Goal: Obtain resource: Download file/media

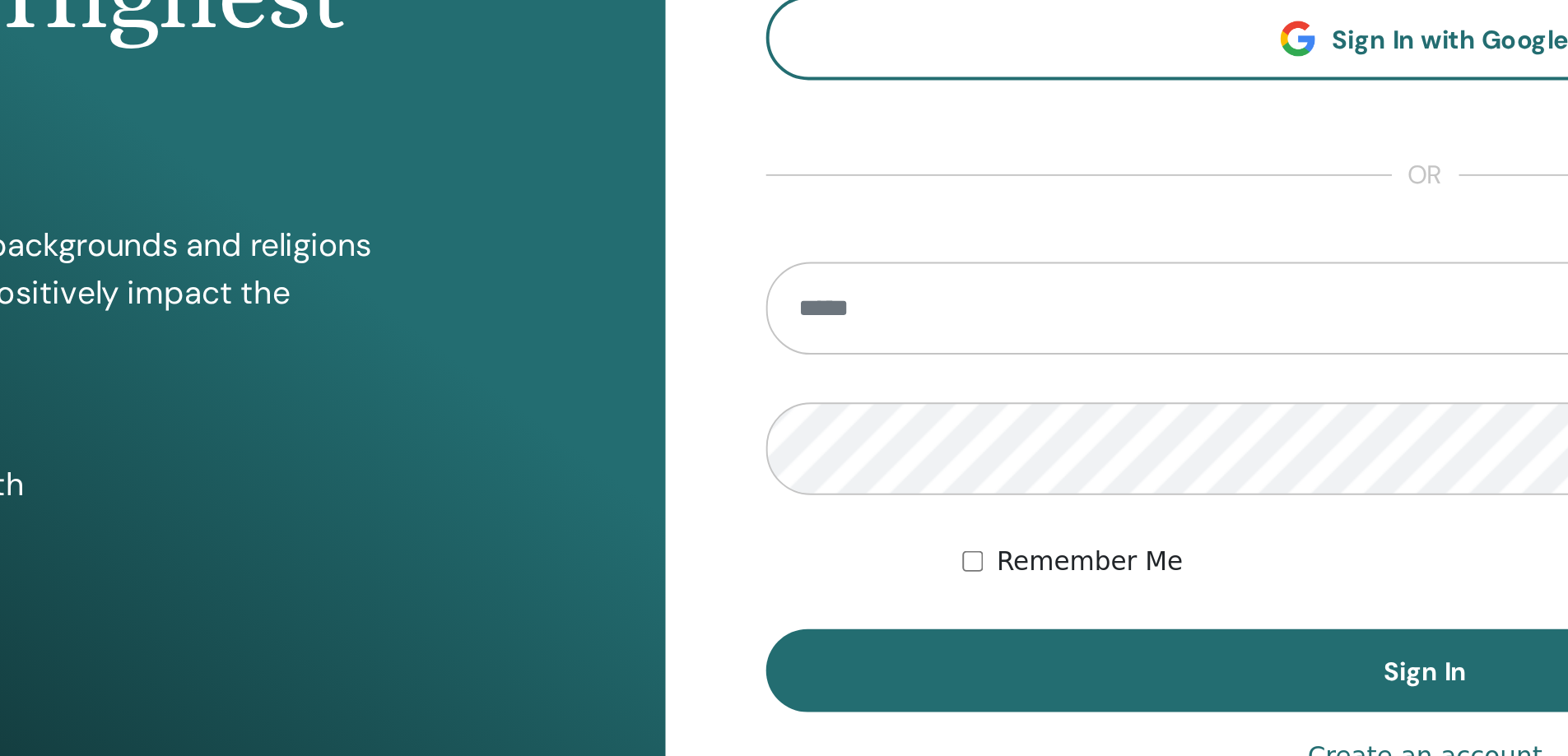
type input "**********"
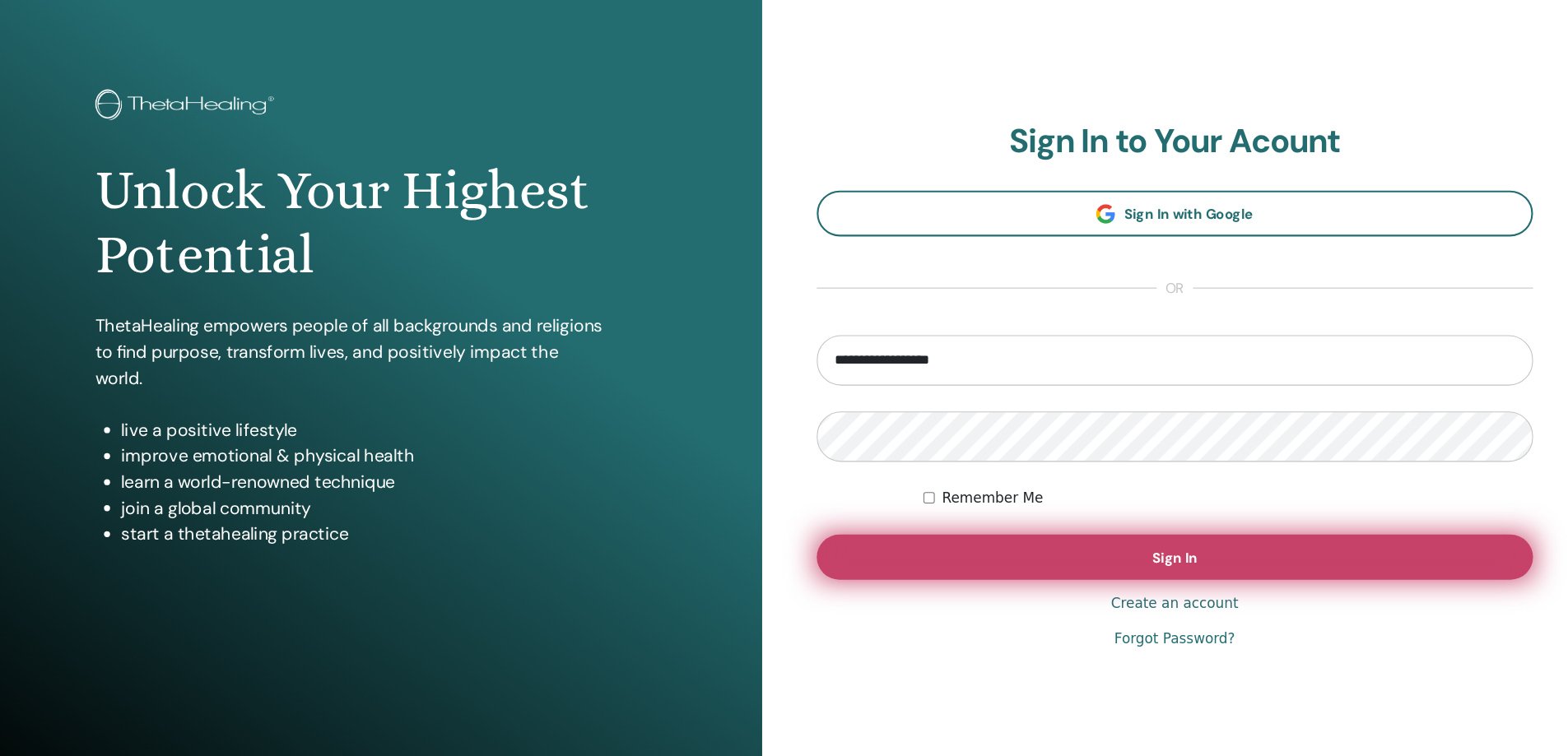
click at [1118, 560] on button "Sign In" at bounding box center [1176, 558] width 681 height 43
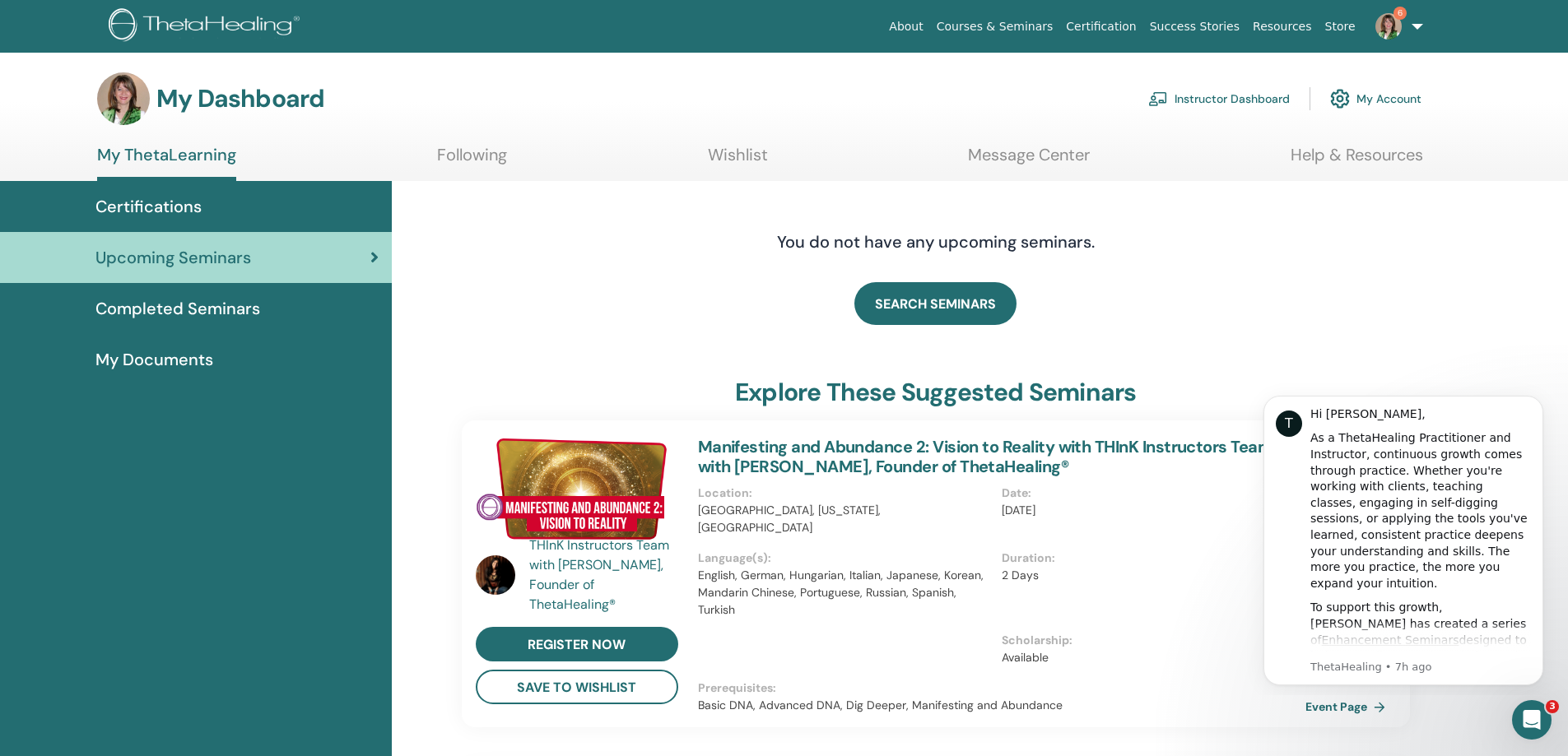
click at [1370, 101] on link "My Account" at bounding box center [1376, 98] width 92 height 36
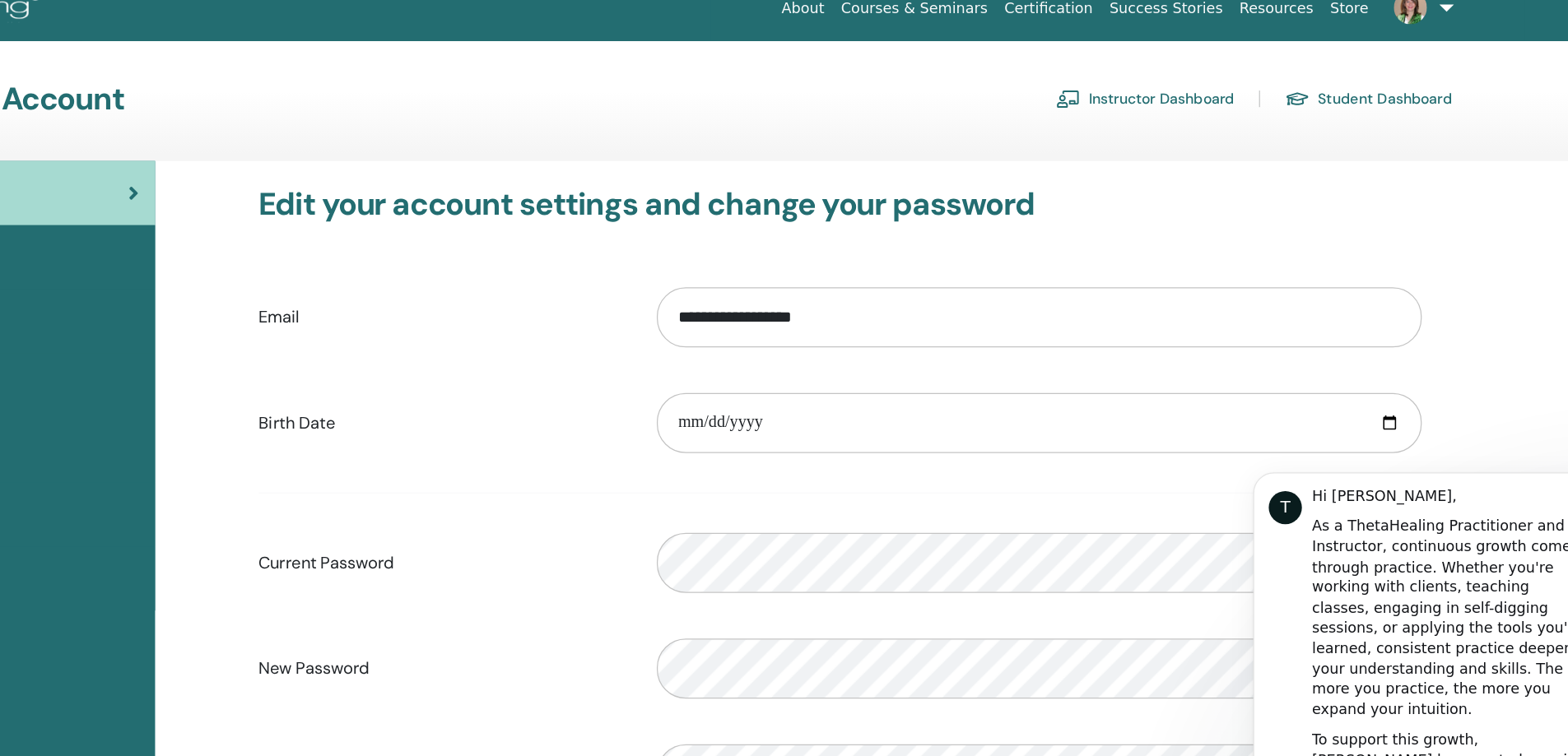
click at [1212, 94] on link "Instructor Dashboard" at bounding box center [1178, 98] width 141 height 26
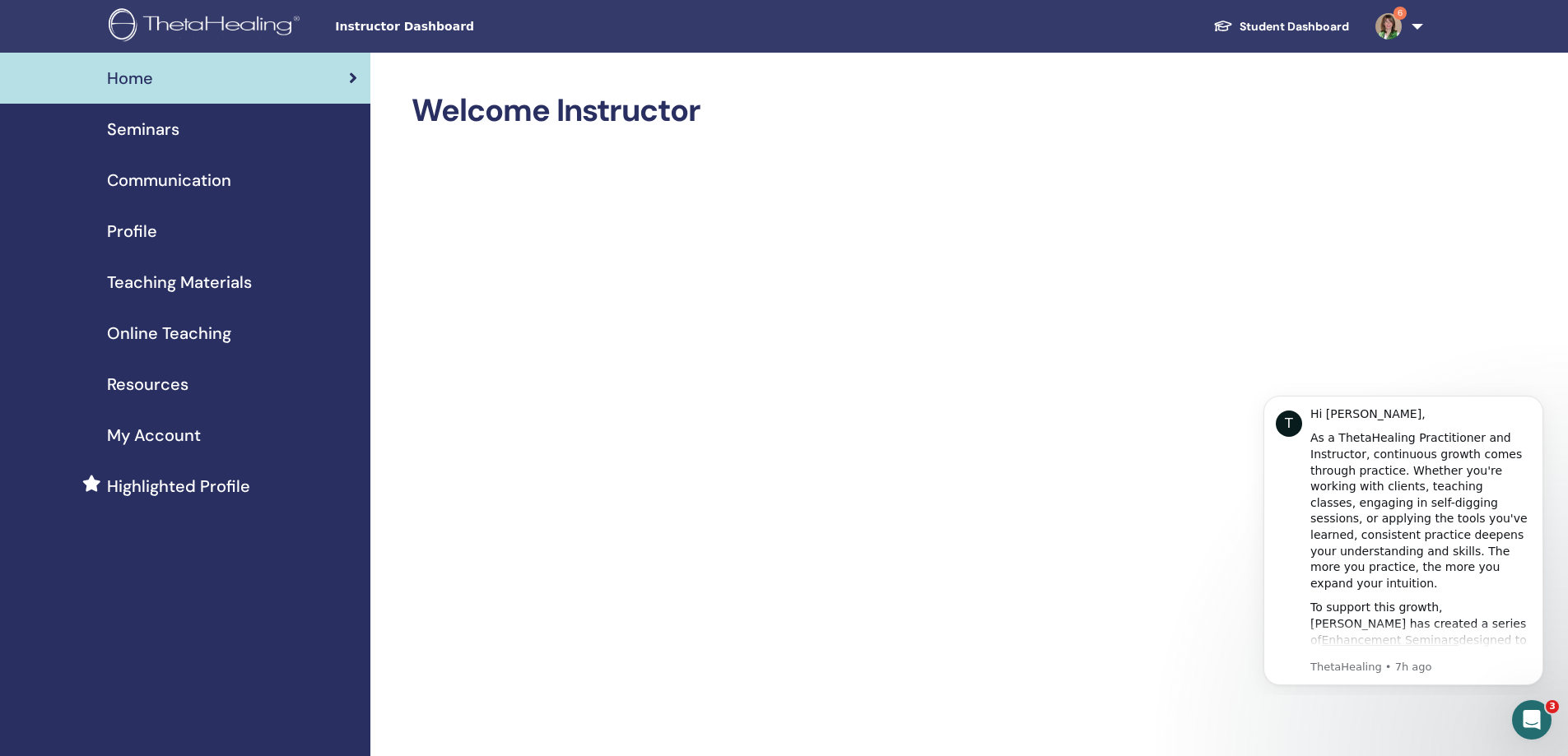
click at [167, 129] on span "Seminars" at bounding box center [143, 129] width 72 height 24
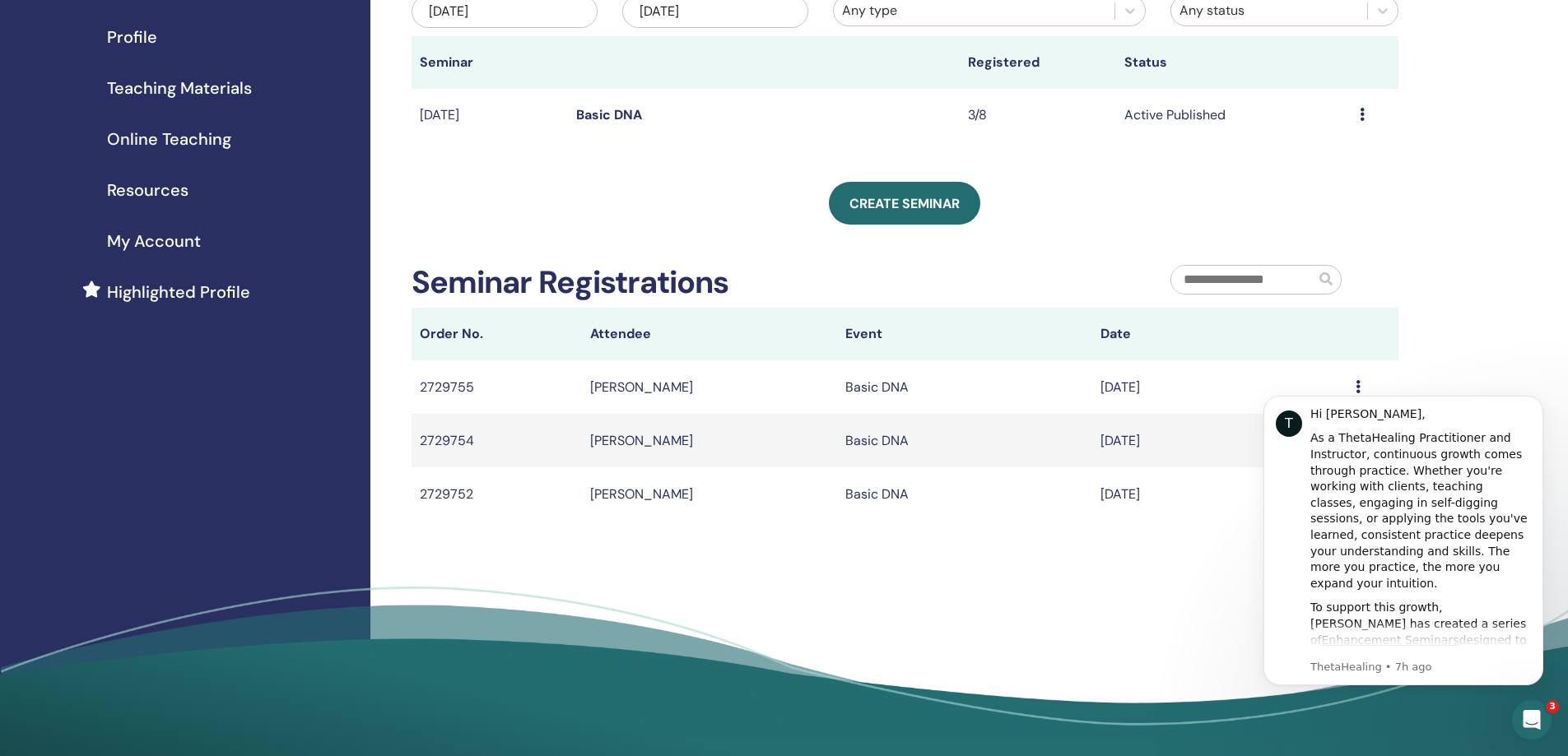
scroll to position [197, 0]
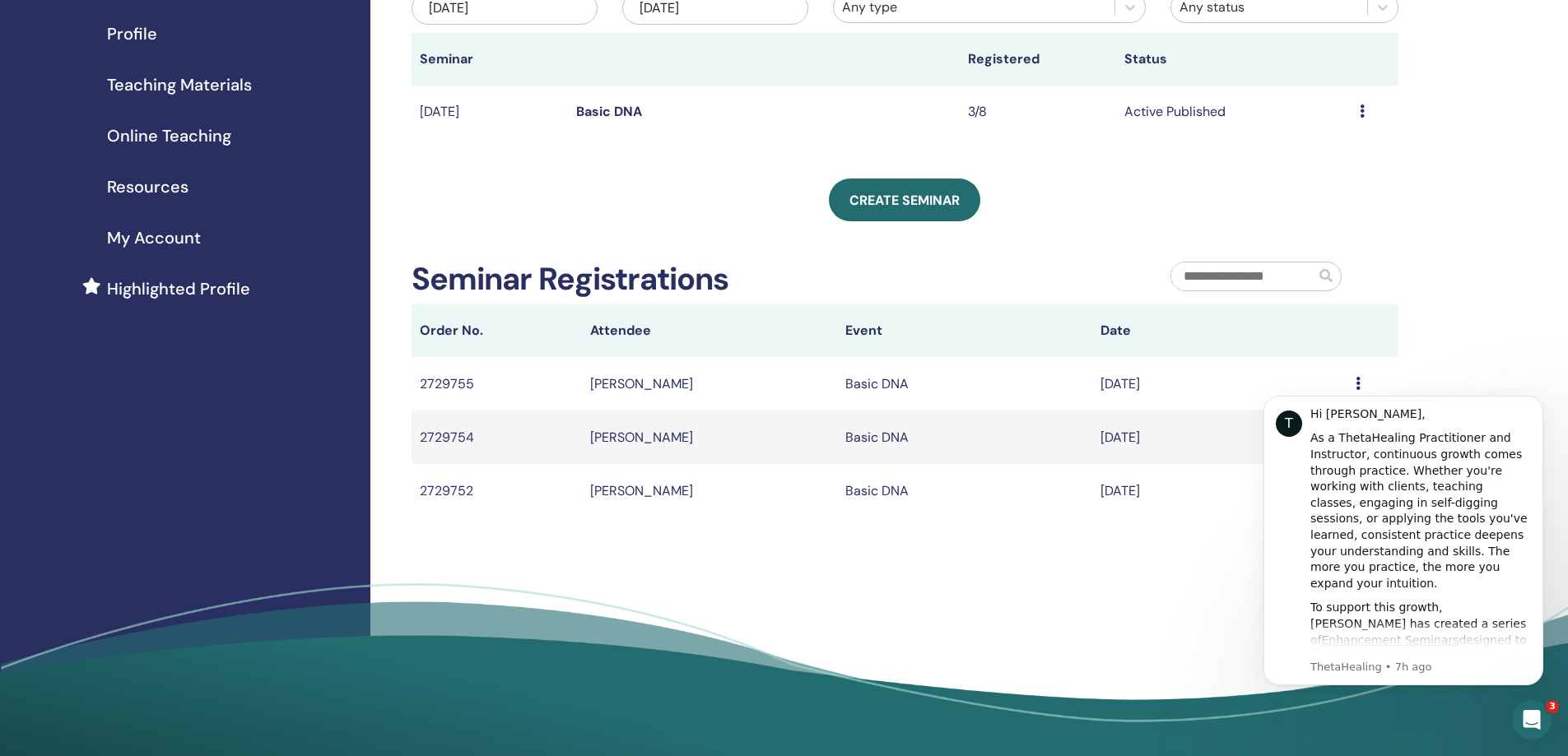
click at [188, 84] on span "Teaching Materials" at bounding box center [179, 84] width 145 height 24
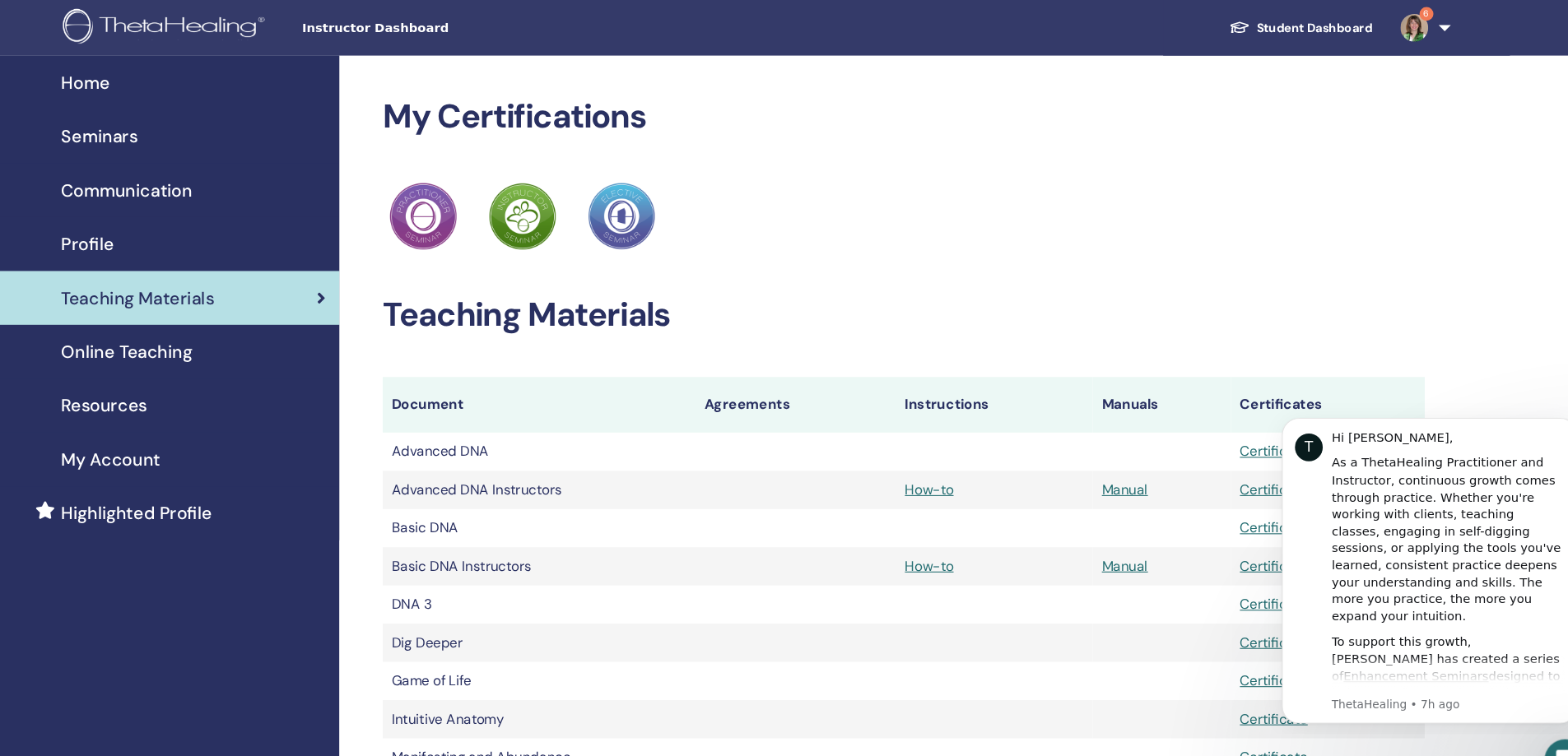
click at [183, 387] on span "Resources" at bounding box center [147, 384] width 82 height 24
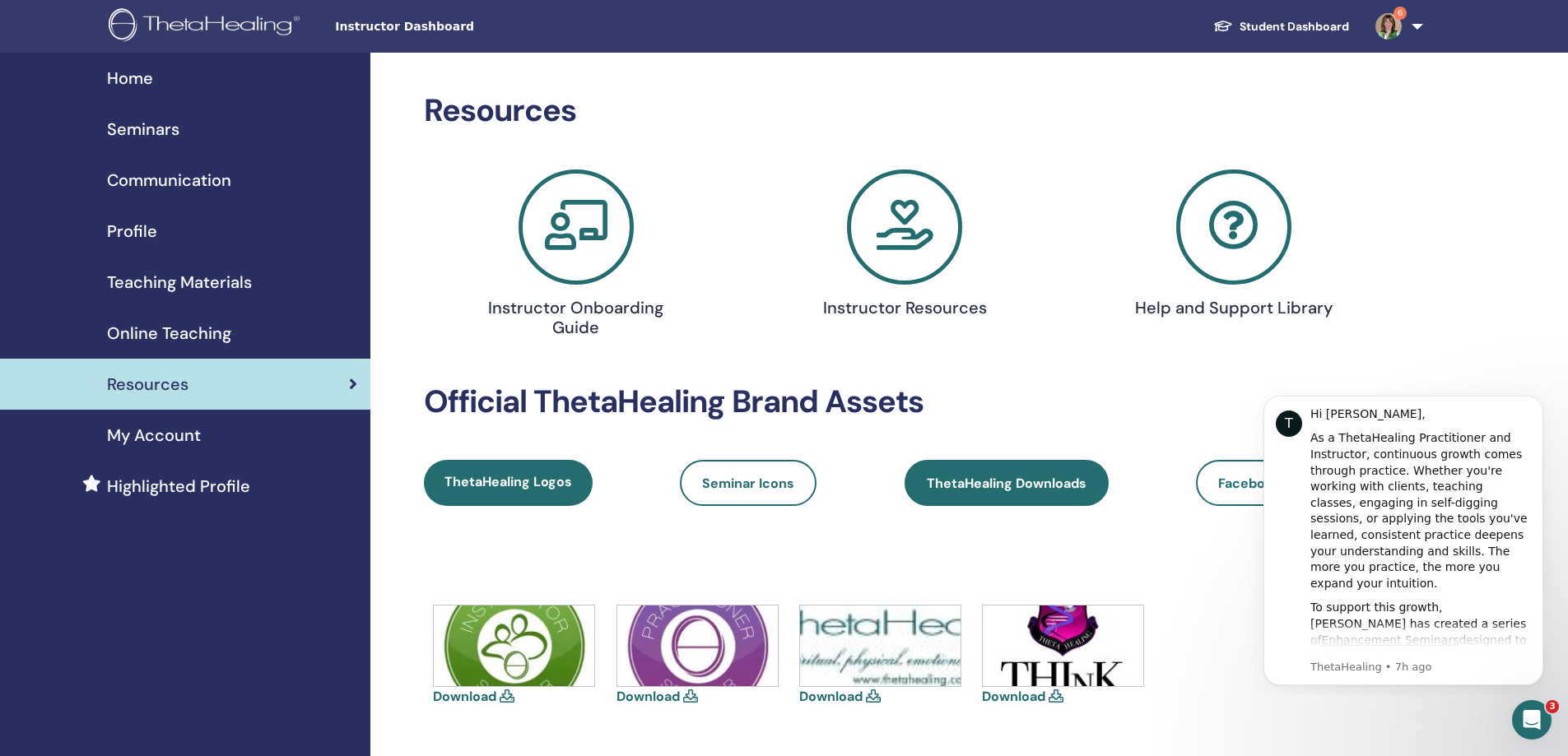
click at [1030, 480] on span "ThetaHealing Downloads" at bounding box center [1007, 483] width 160 height 18
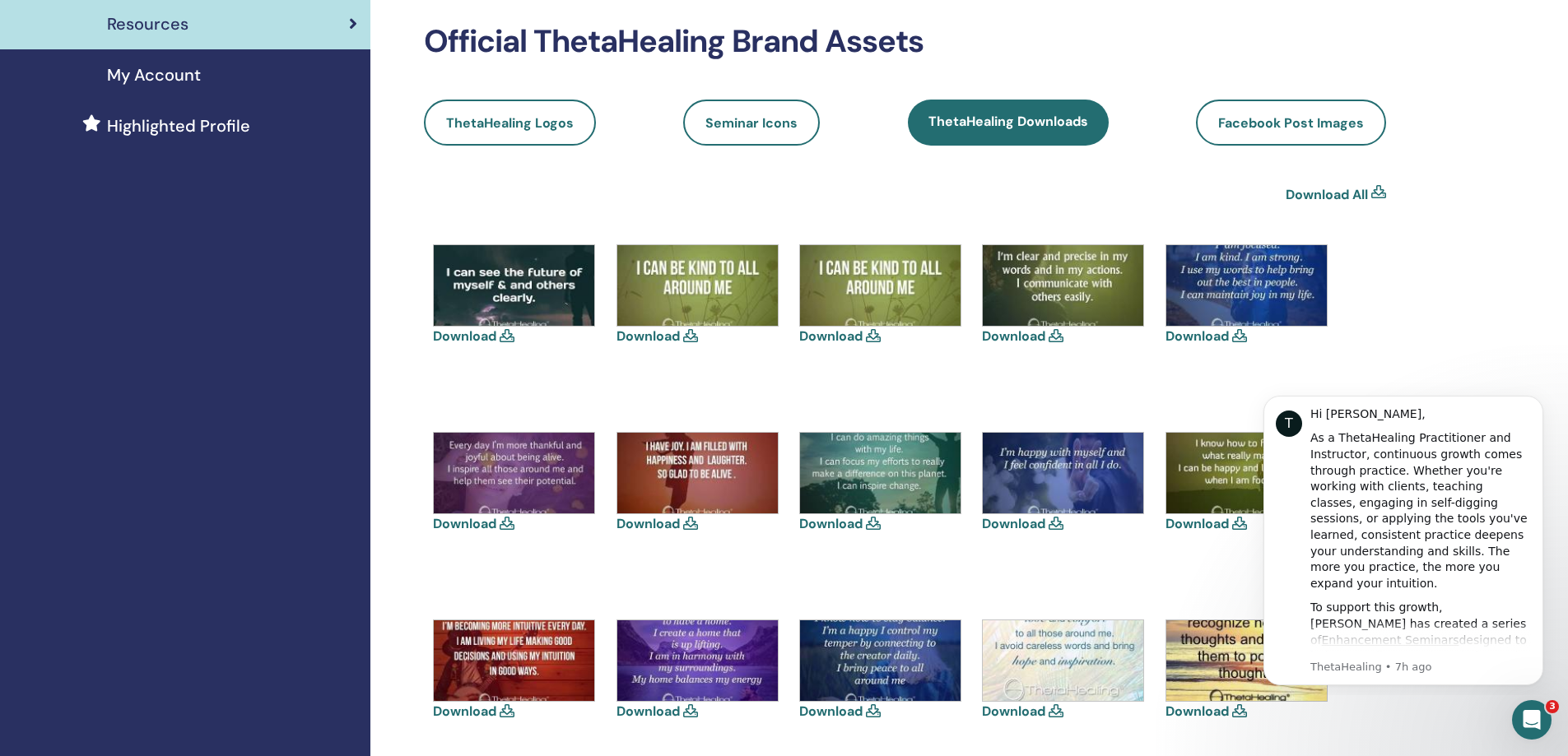
scroll to position [560, 0]
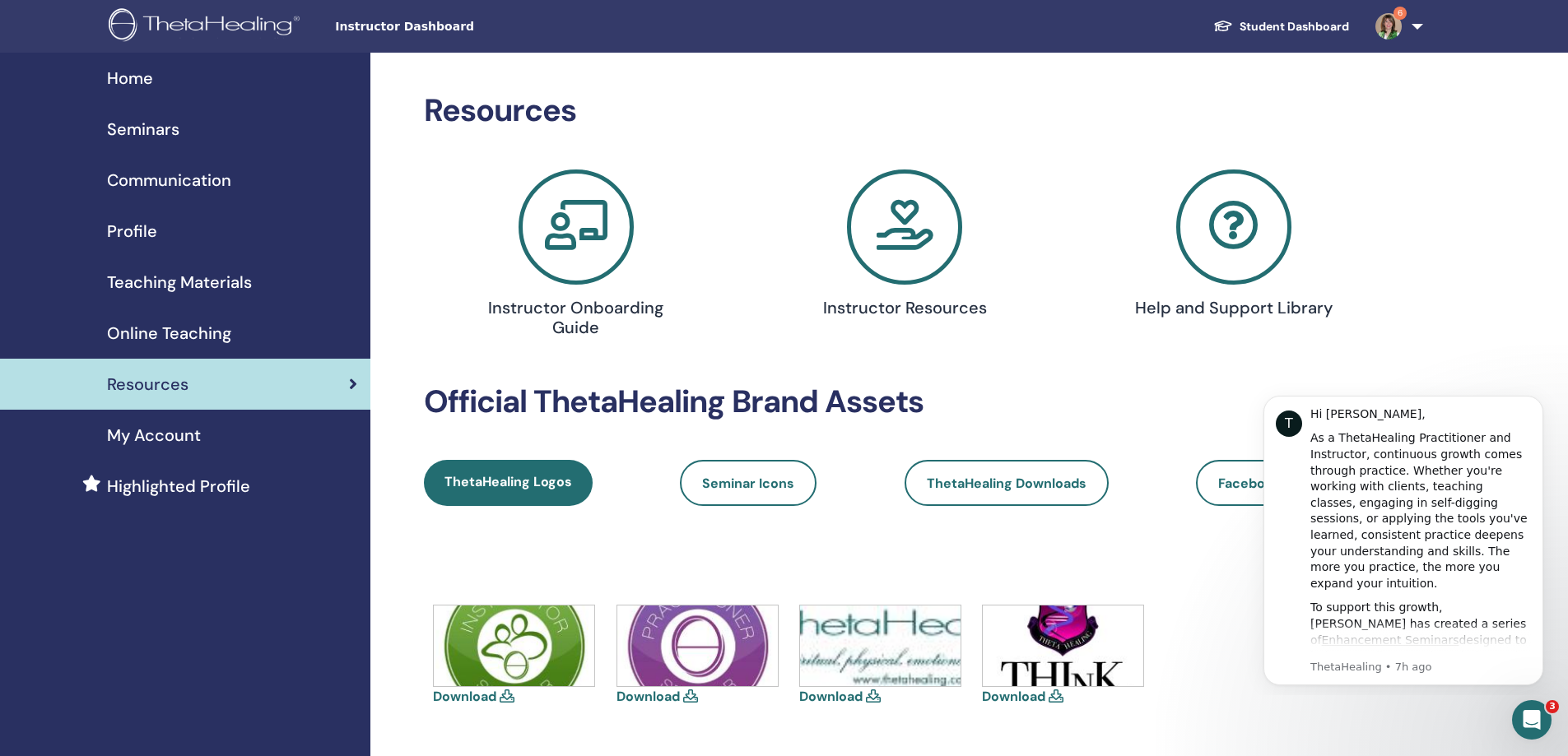
click at [189, 438] on span "My Account" at bounding box center [154, 435] width 94 height 24
click at [171, 178] on span "Communication" at bounding box center [169, 180] width 124 height 24
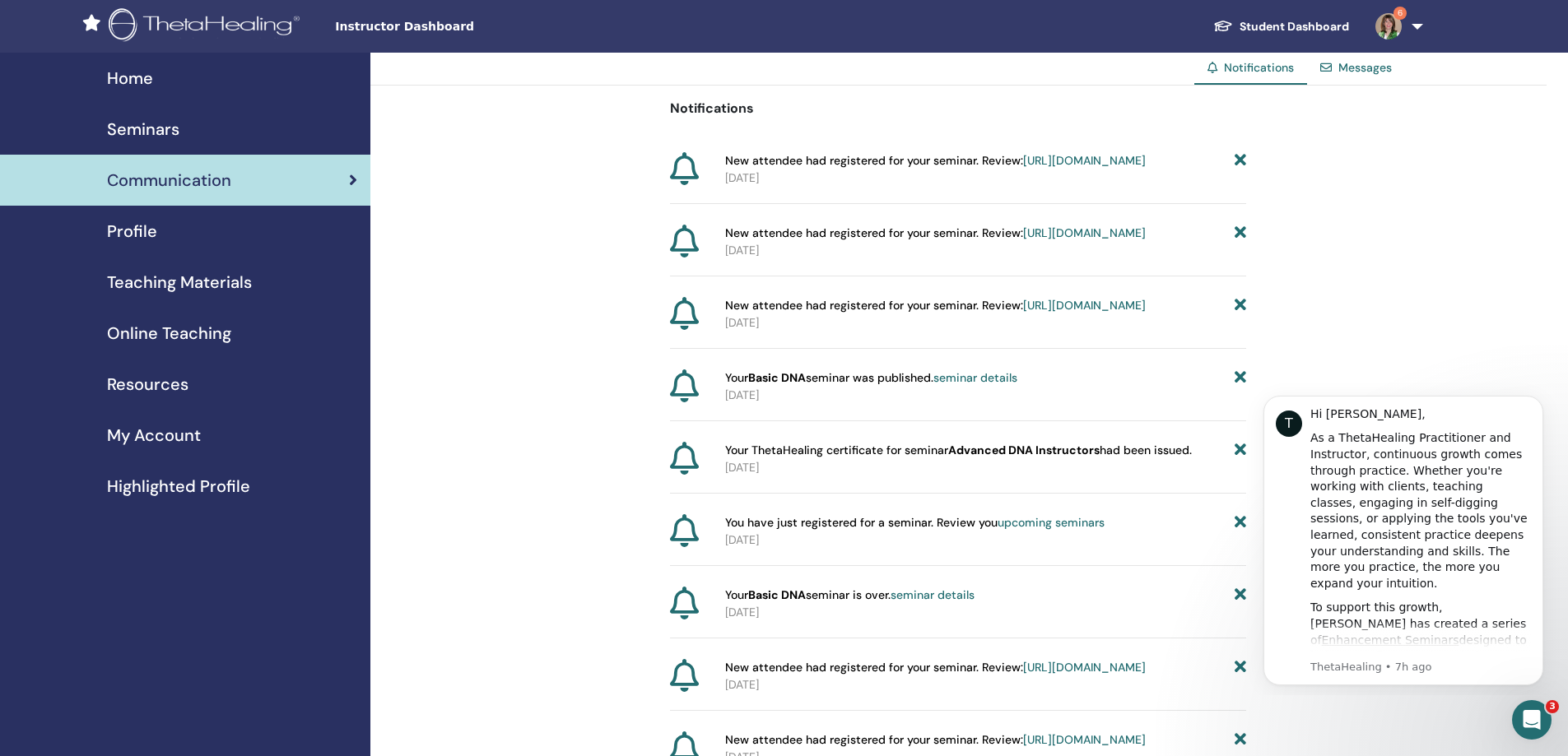
click at [170, 125] on span "Seminars" at bounding box center [143, 129] width 72 height 24
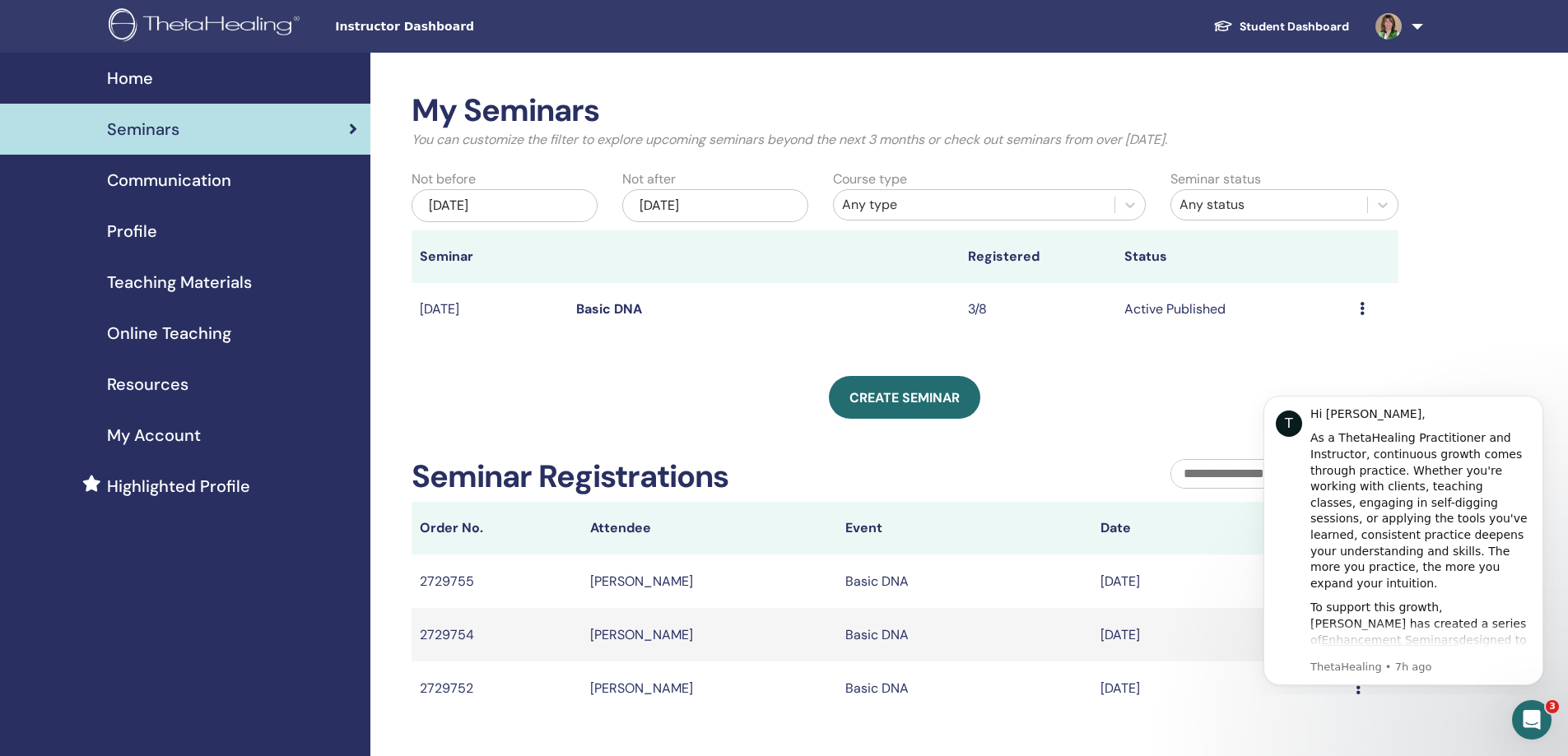
click at [186, 333] on span "Online Teaching" at bounding box center [169, 333] width 124 height 24
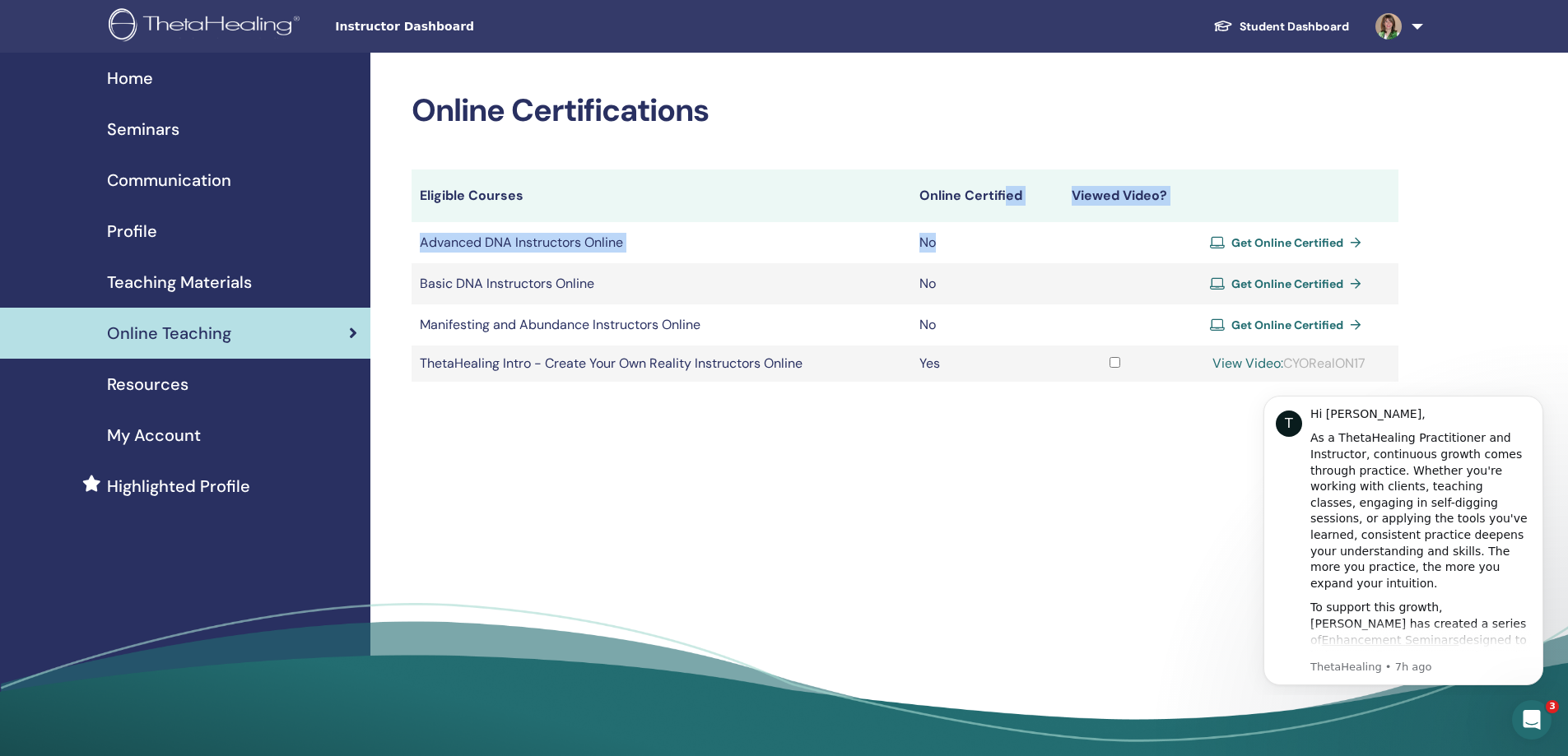
drag, startPoint x: 1006, startPoint y: 218, endPoint x: 1025, endPoint y: 243, distance: 31.4
click at [1025, 243] on table "Eligible Courses Online Certified Viewed Video? Advanced DNA Instructors Online…" at bounding box center [905, 276] width 987 height 213
click at [218, 276] on span "Teaching Materials" at bounding box center [179, 281] width 145 height 24
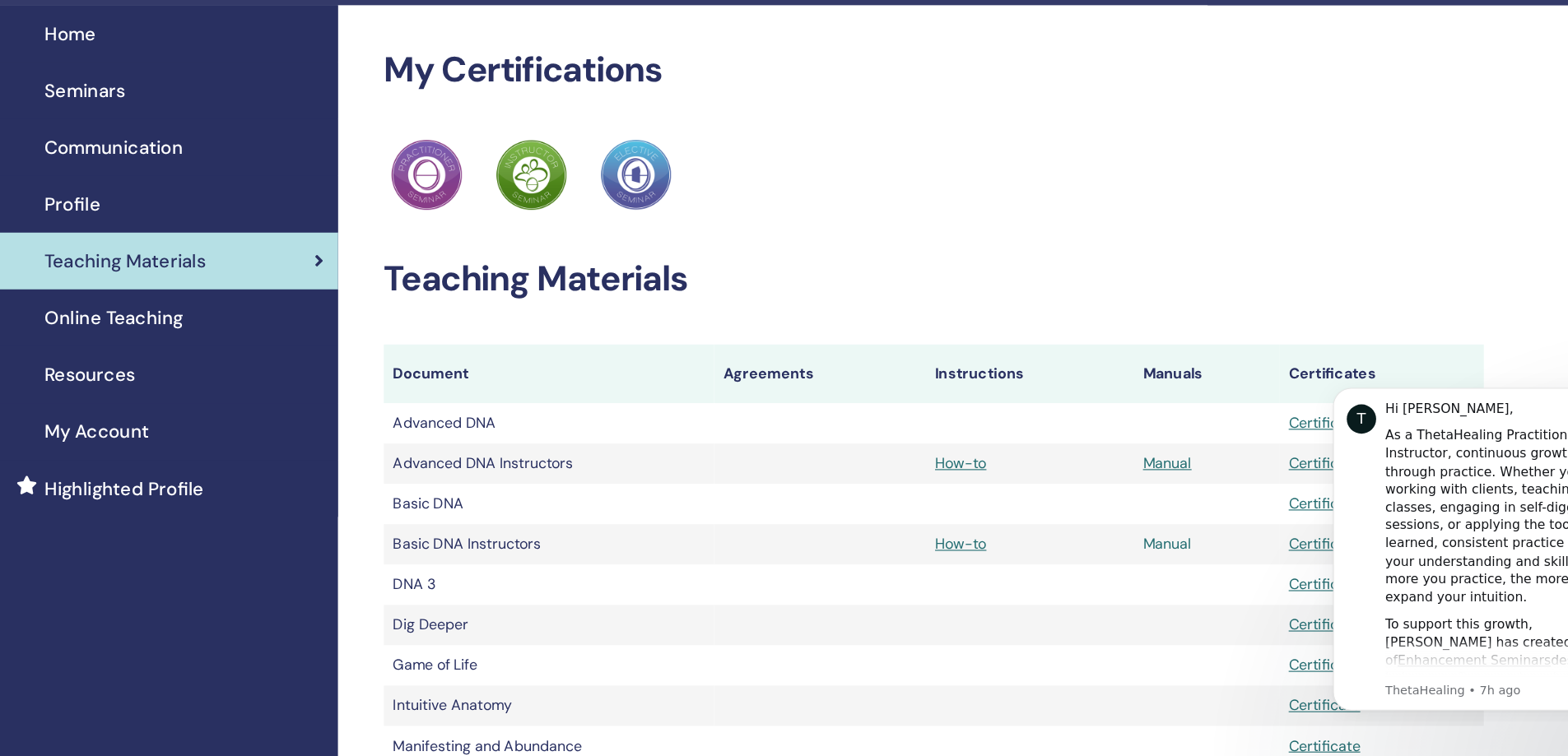
click at [1113, 530] on link "Manual" at bounding box center [1114, 536] width 44 height 18
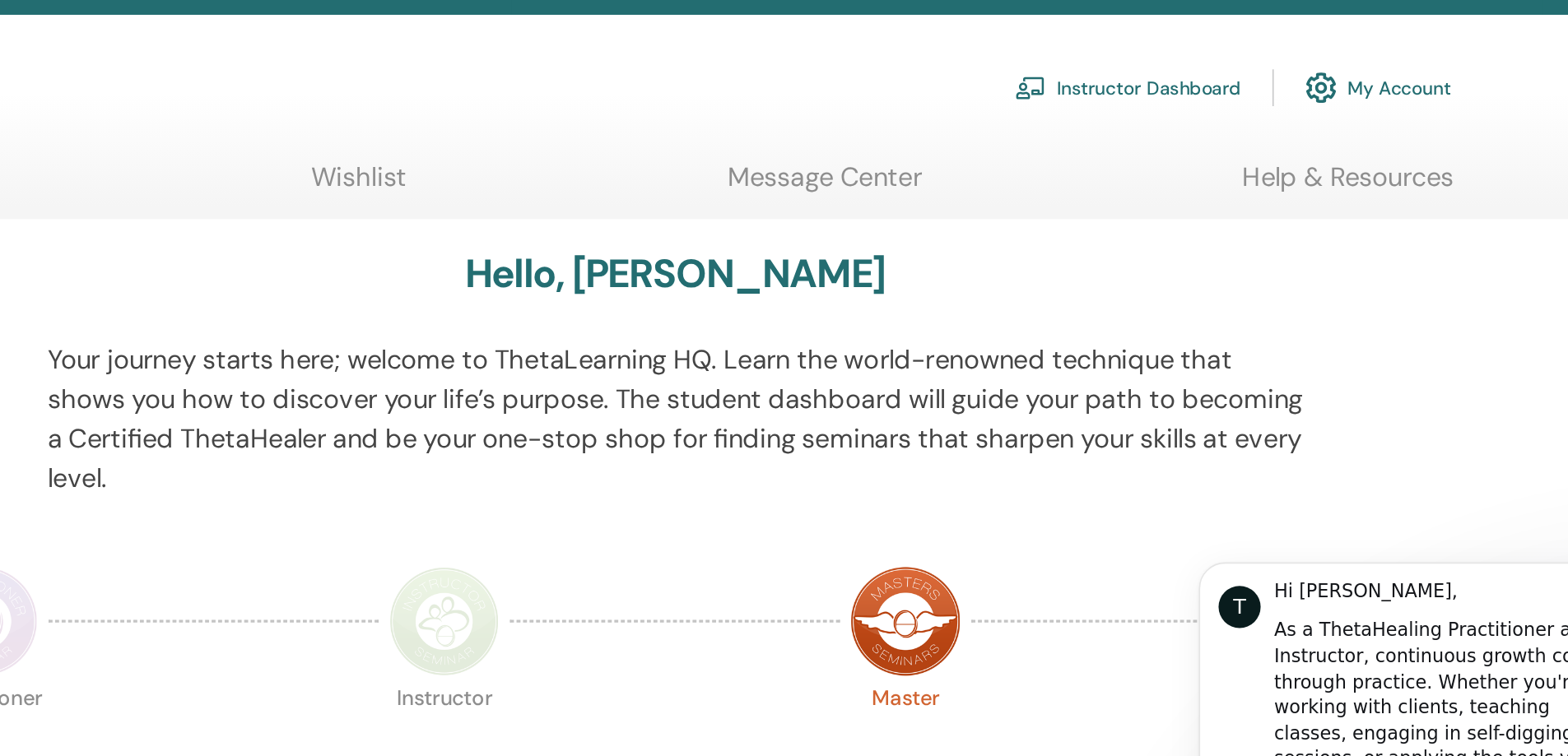
click at [1267, 96] on link "Instructor Dashboard" at bounding box center [1219, 98] width 141 height 36
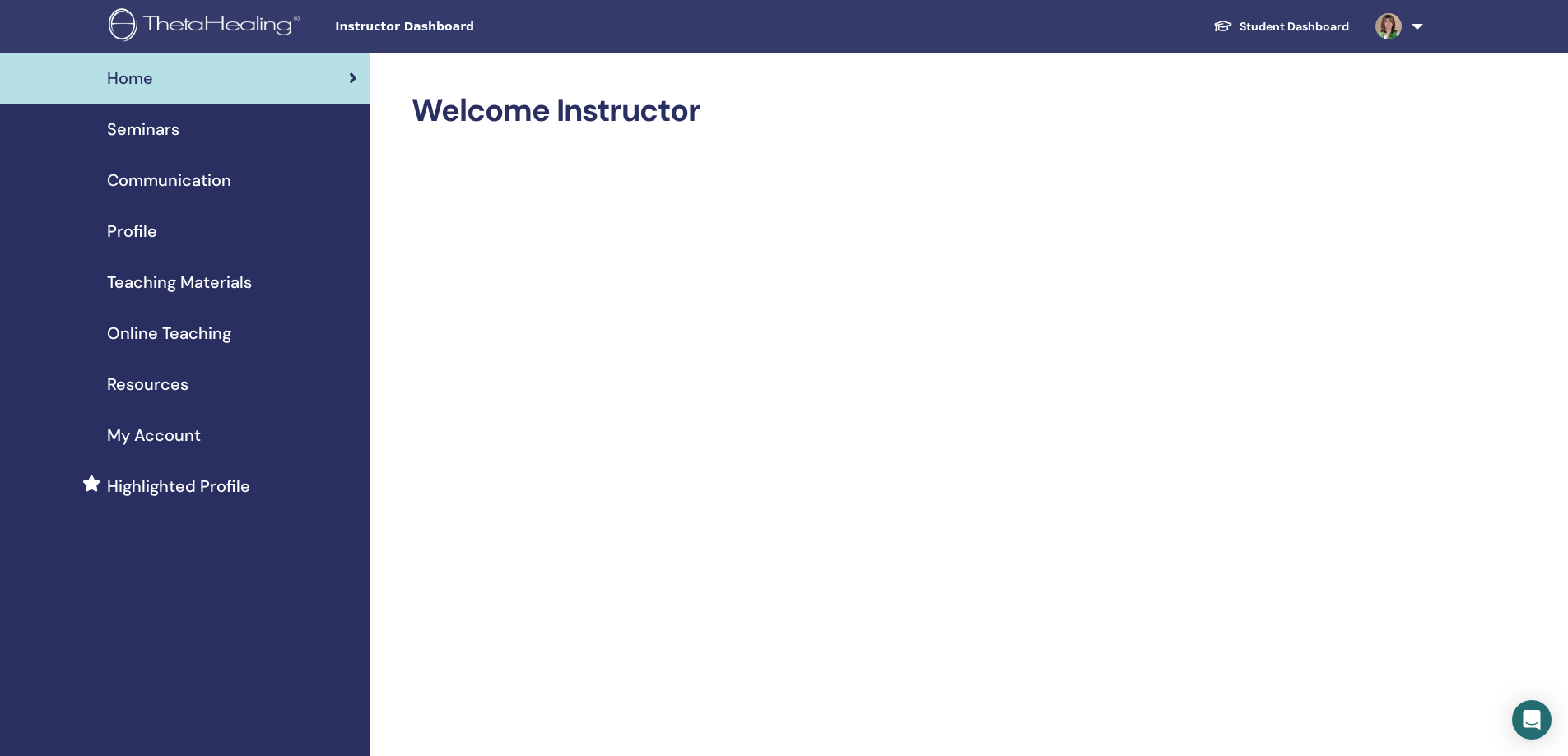
click at [217, 280] on span "Teaching Materials" at bounding box center [179, 281] width 145 height 24
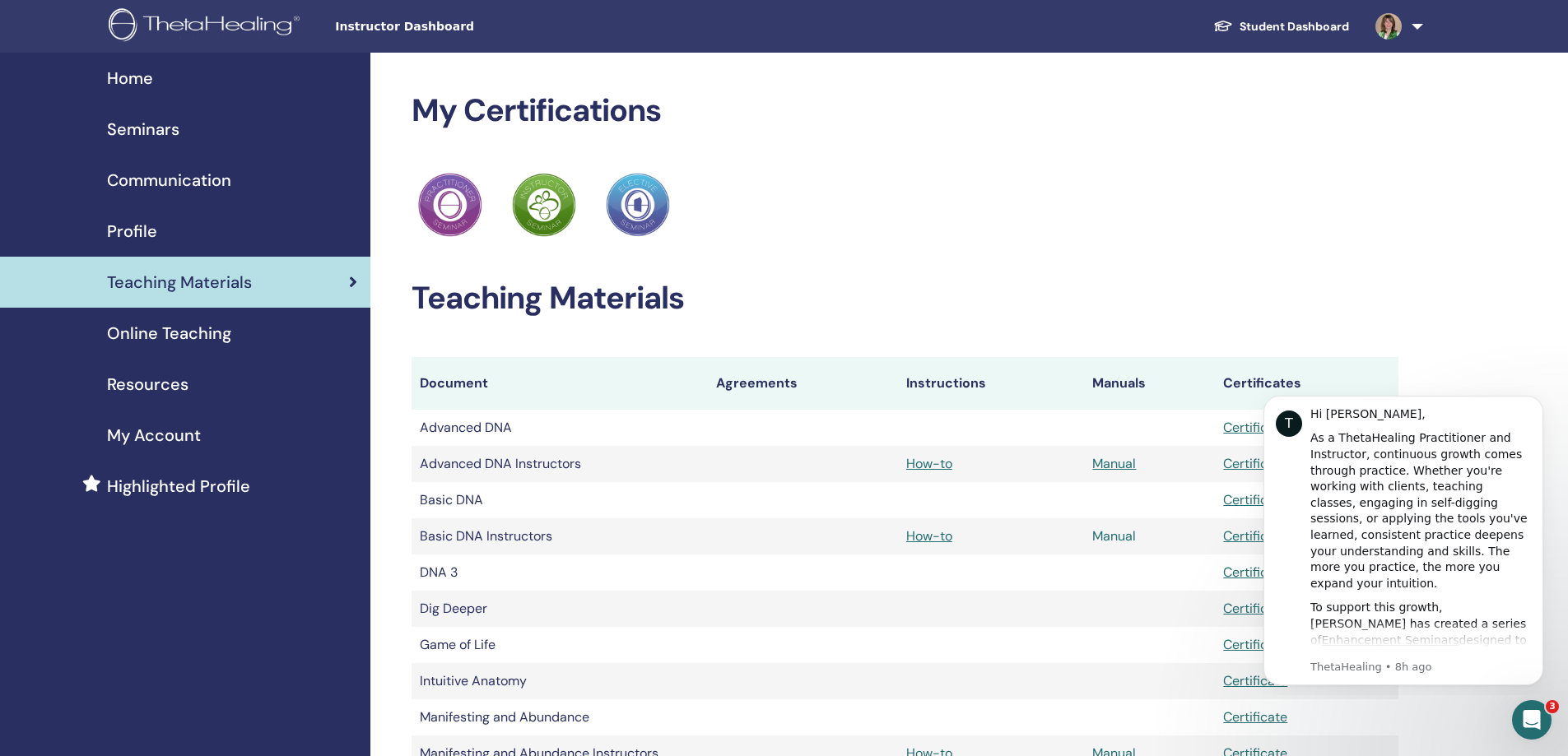
click at [1118, 538] on link "Manual" at bounding box center [1114, 536] width 44 height 18
